Goal: Check status: Check status

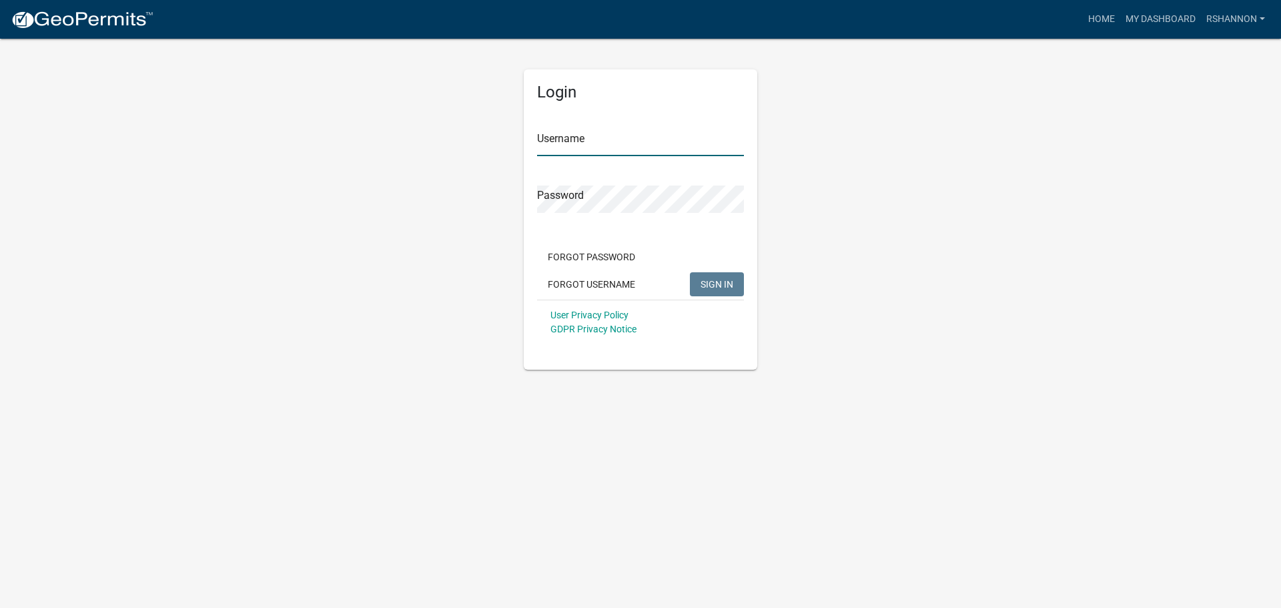
type input "rshannon"
click at [730, 287] on span "SIGN IN" at bounding box center [716, 283] width 33 height 11
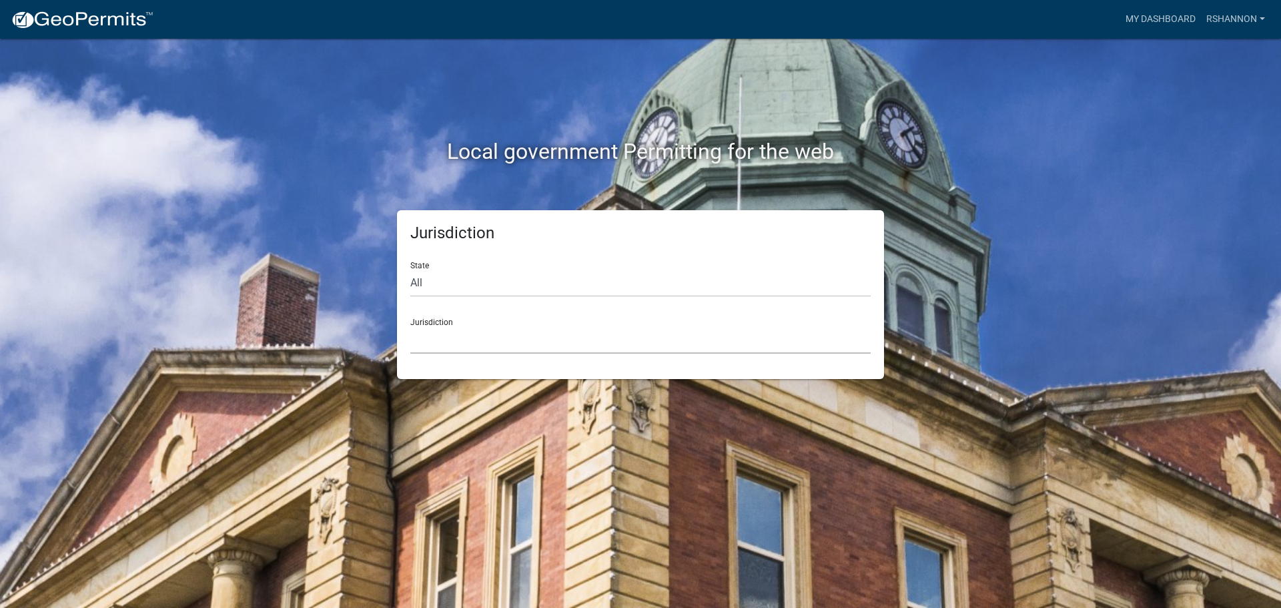
click at [510, 339] on select "[GEOGRAPHIC_DATA], [US_STATE] City of [GEOGRAPHIC_DATA], [US_STATE] [GEOGRAPHIC…" at bounding box center [640, 339] width 460 height 27
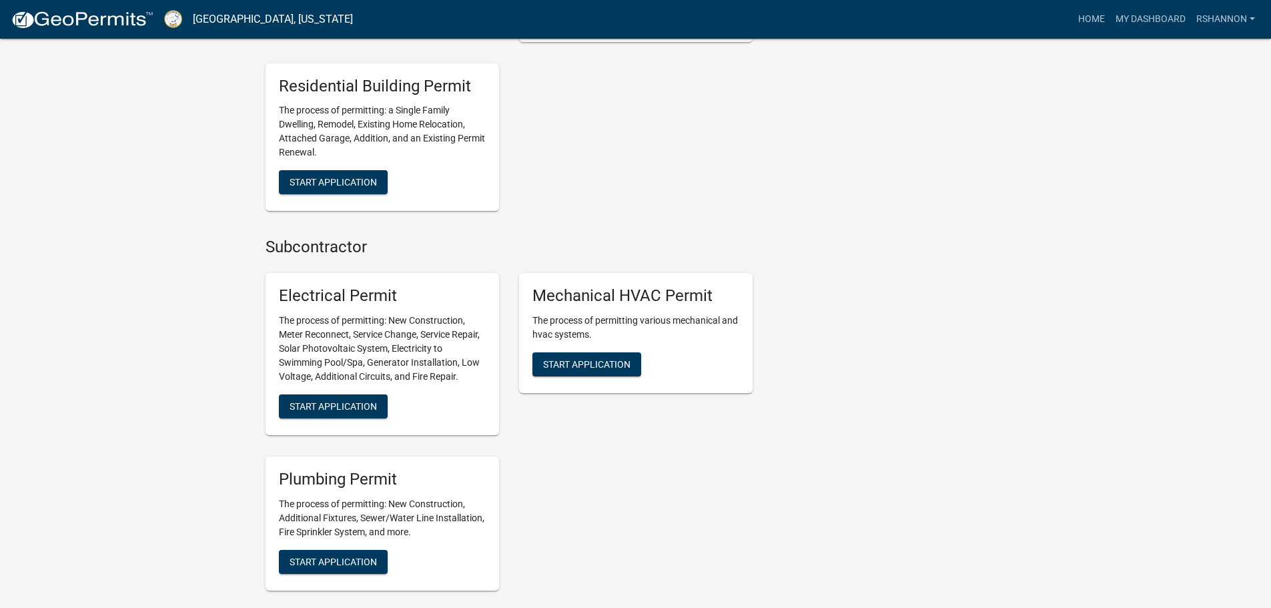
scroll to position [867, 0]
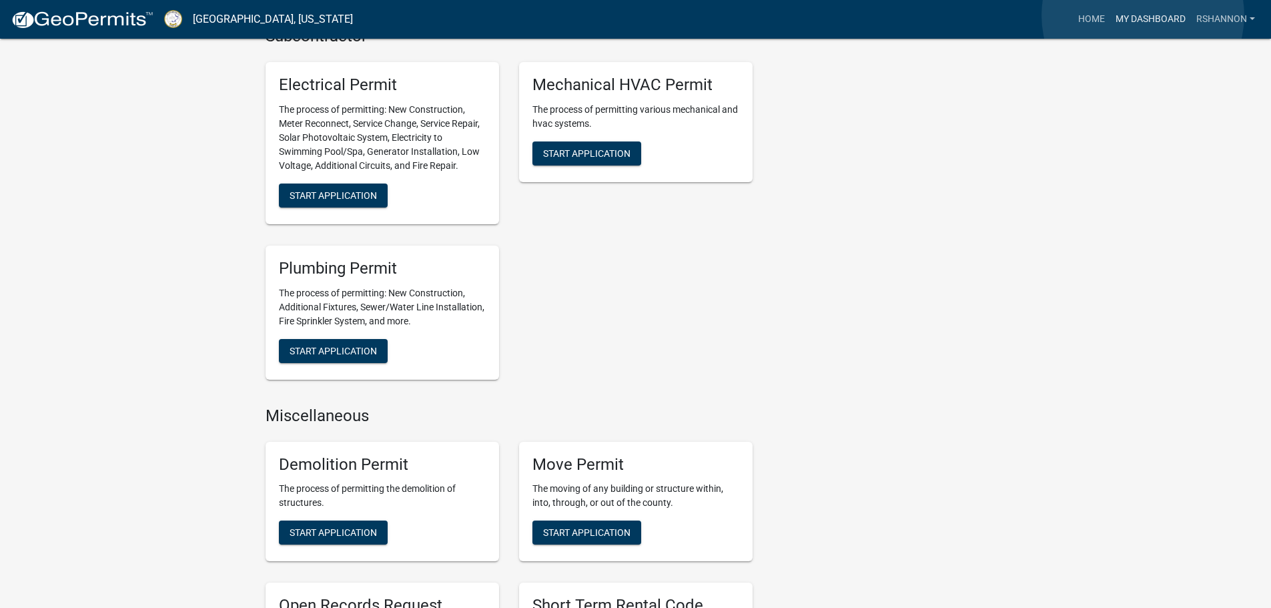
click at [1143, 15] on link "My Dashboard" at bounding box center [1150, 19] width 81 height 25
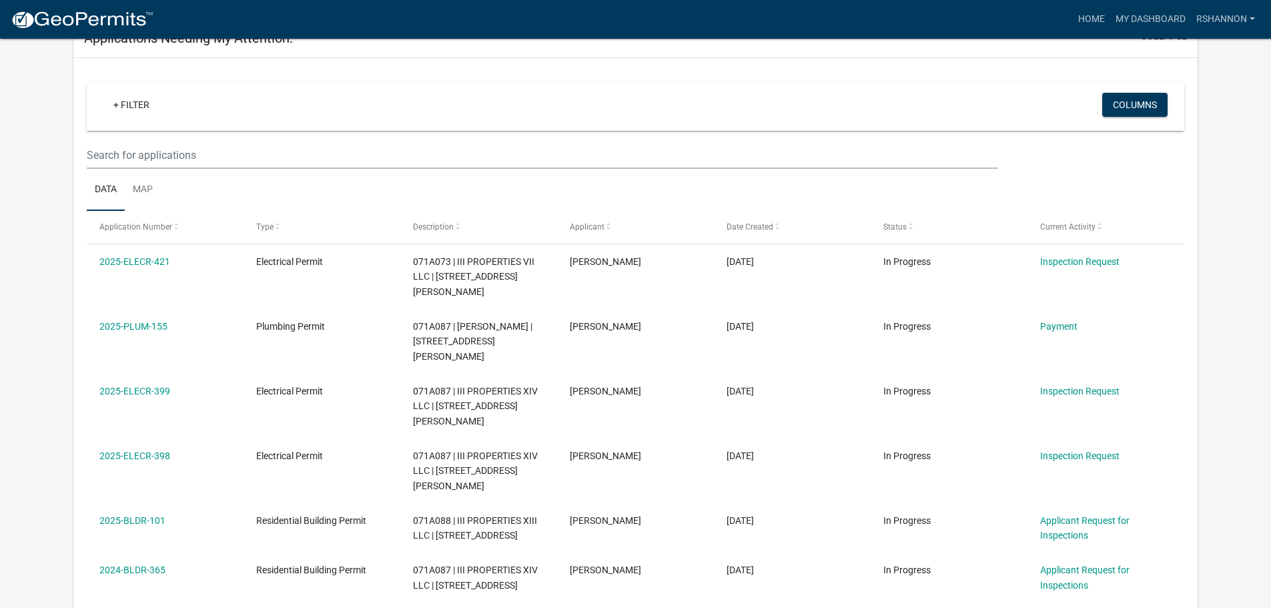
scroll to position [1073, 0]
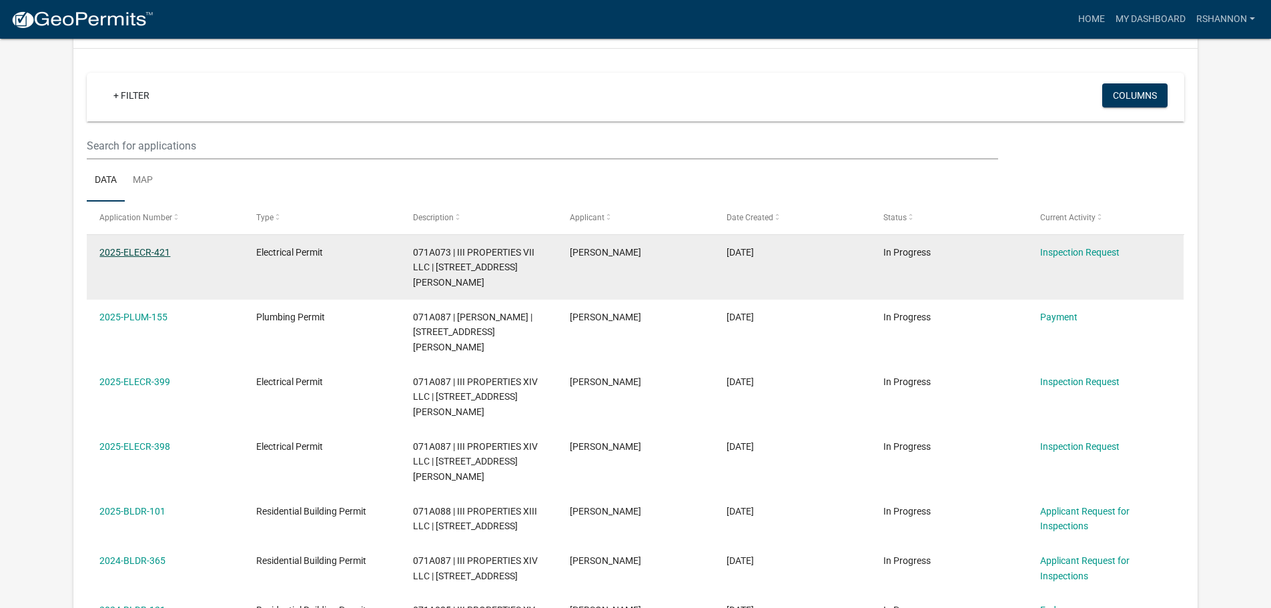
click at [151, 247] on link "2025-ELECR-421" at bounding box center [134, 252] width 71 height 11
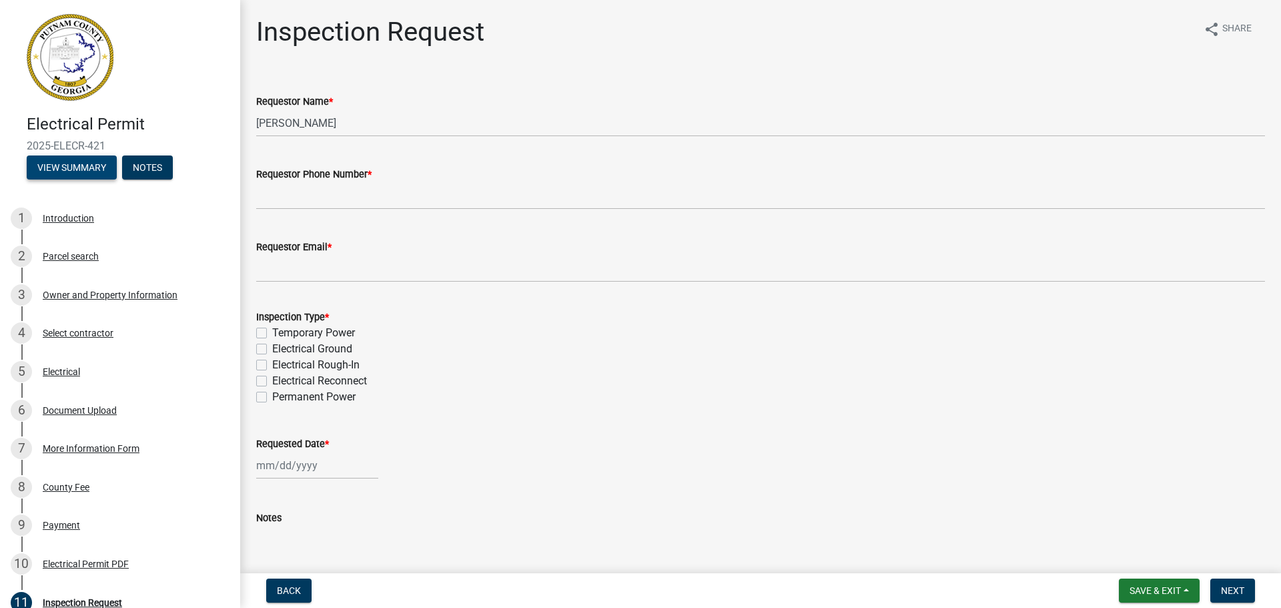
click at [87, 165] on button "View Summary" at bounding box center [72, 167] width 90 height 24
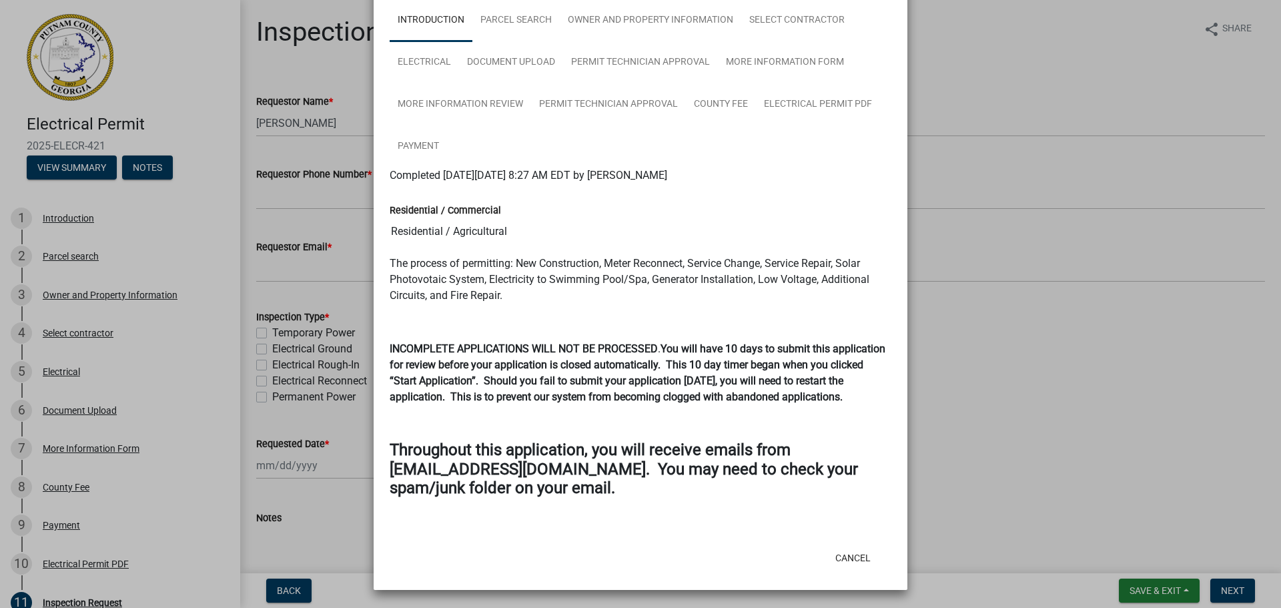
scroll to position [89, 0]
click at [500, 12] on link "Parcel search" at bounding box center [515, 20] width 87 height 43
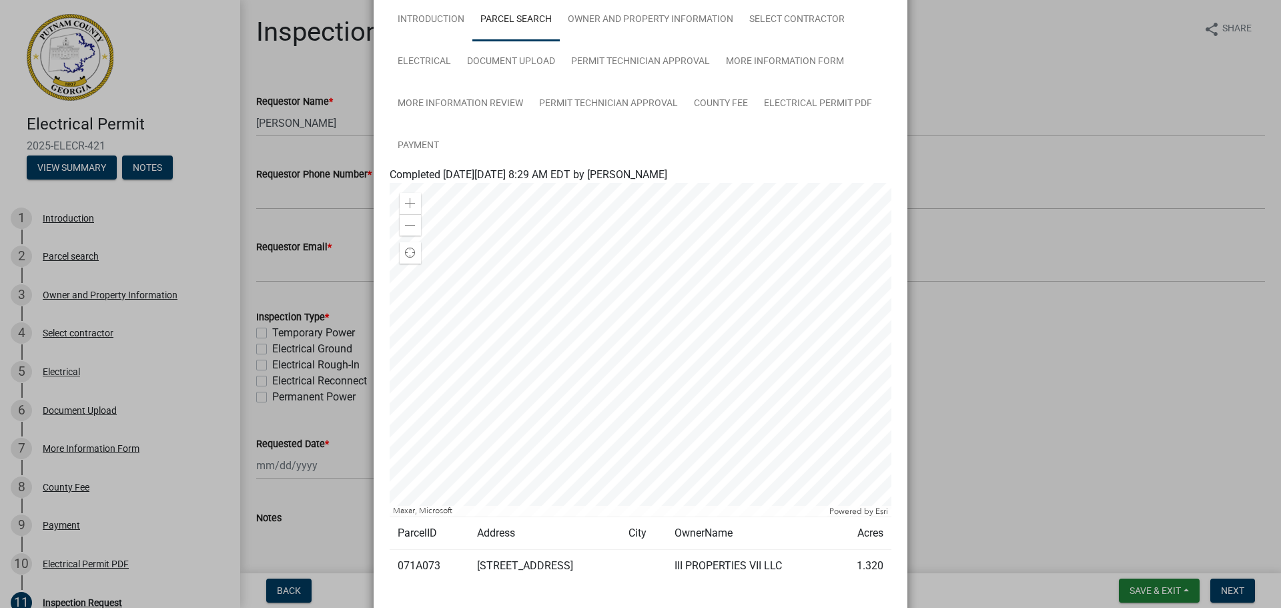
scroll to position [0, 0]
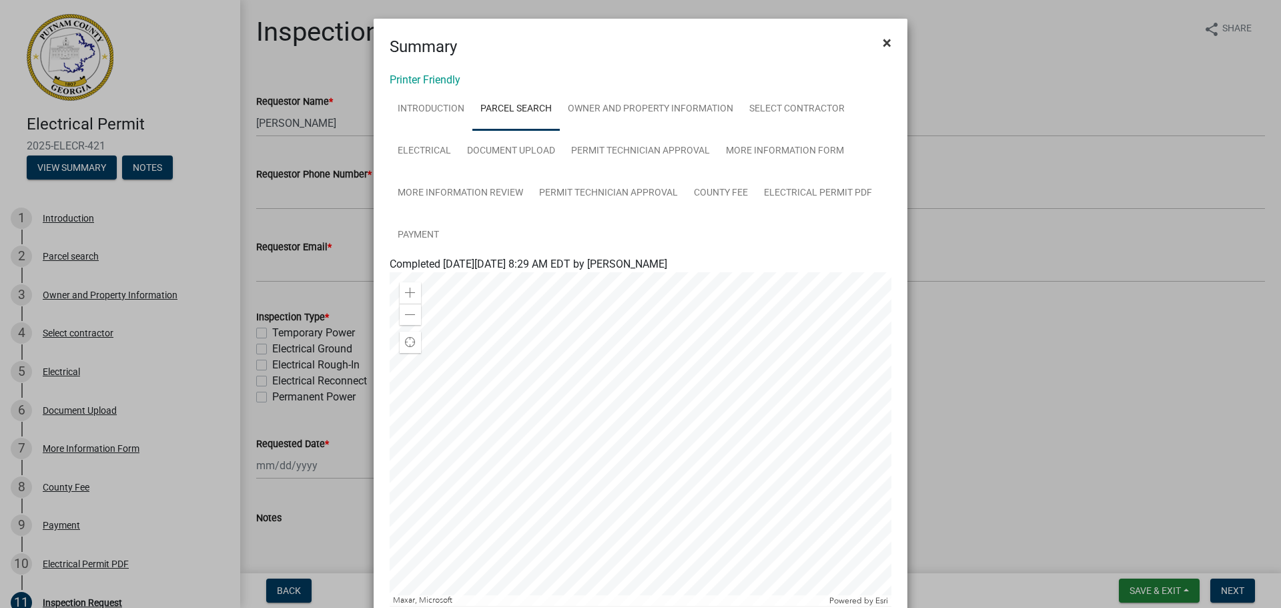
click at [883, 38] on span "×" at bounding box center [887, 42] width 9 height 19
